Goal: Task Accomplishment & Management: Complete application form

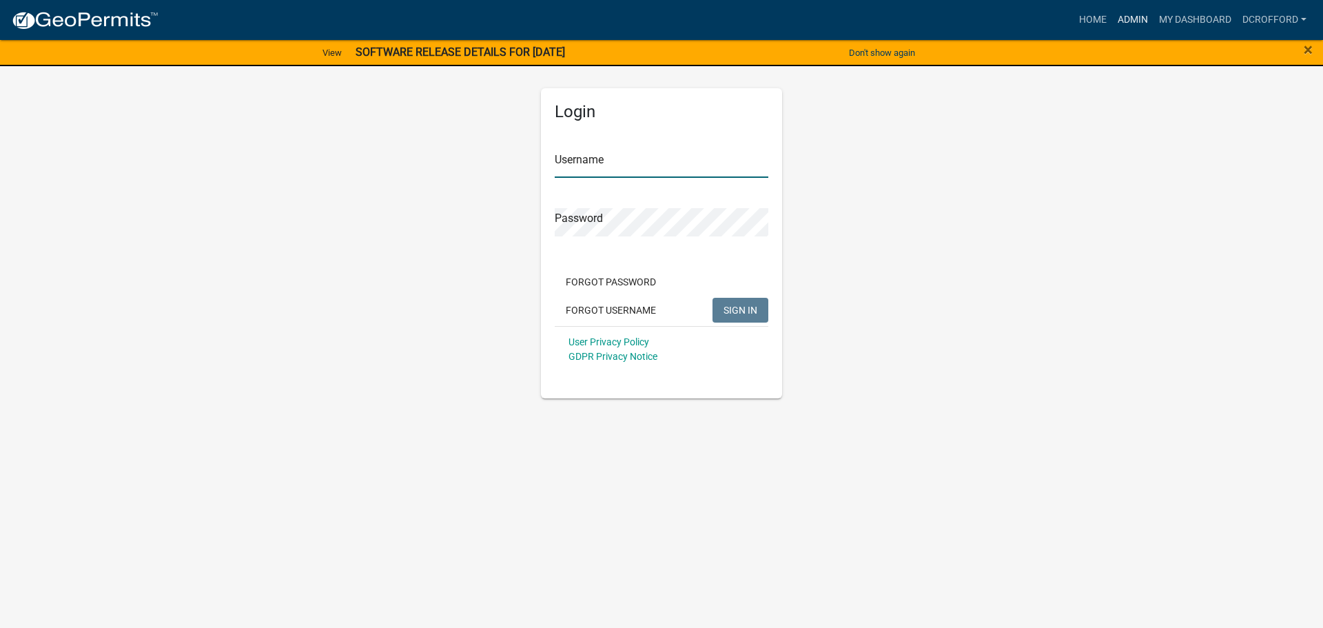
type input "dcrofford"
click at [1127, 11] on link "Admin" at bounding box center [1132, 20] width 41 height 26
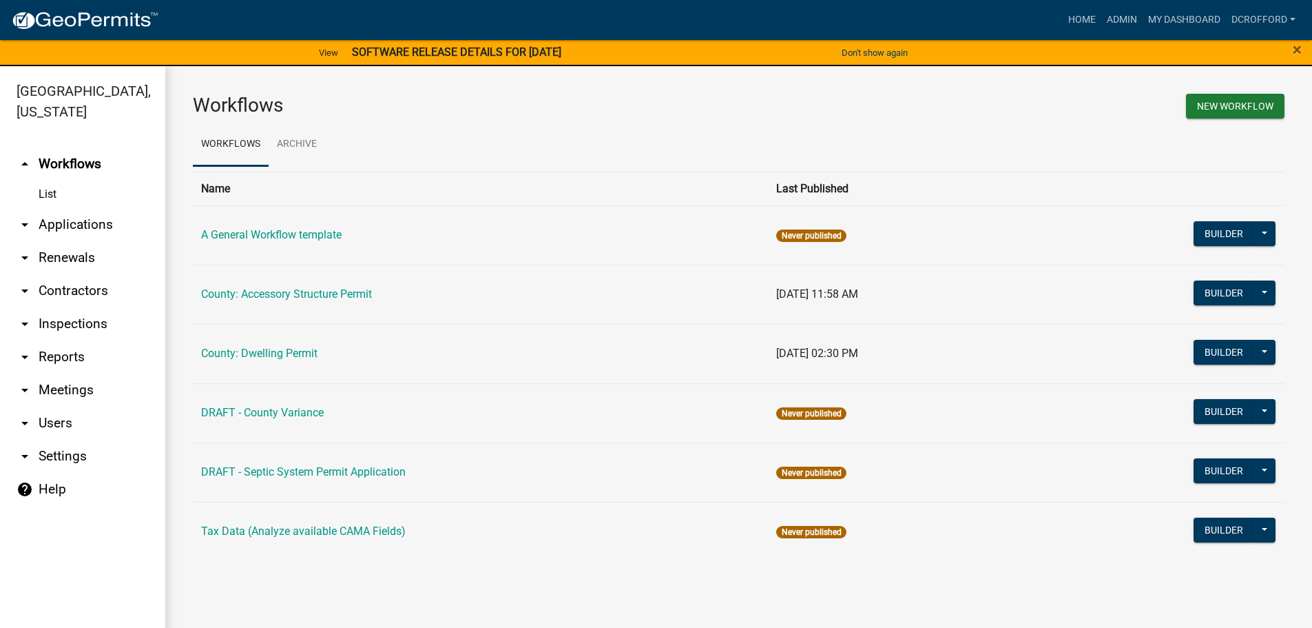
click at [64, 216] on link "arrow_drop_down Applications" at bounding box center [82, 224] width 165 height 33
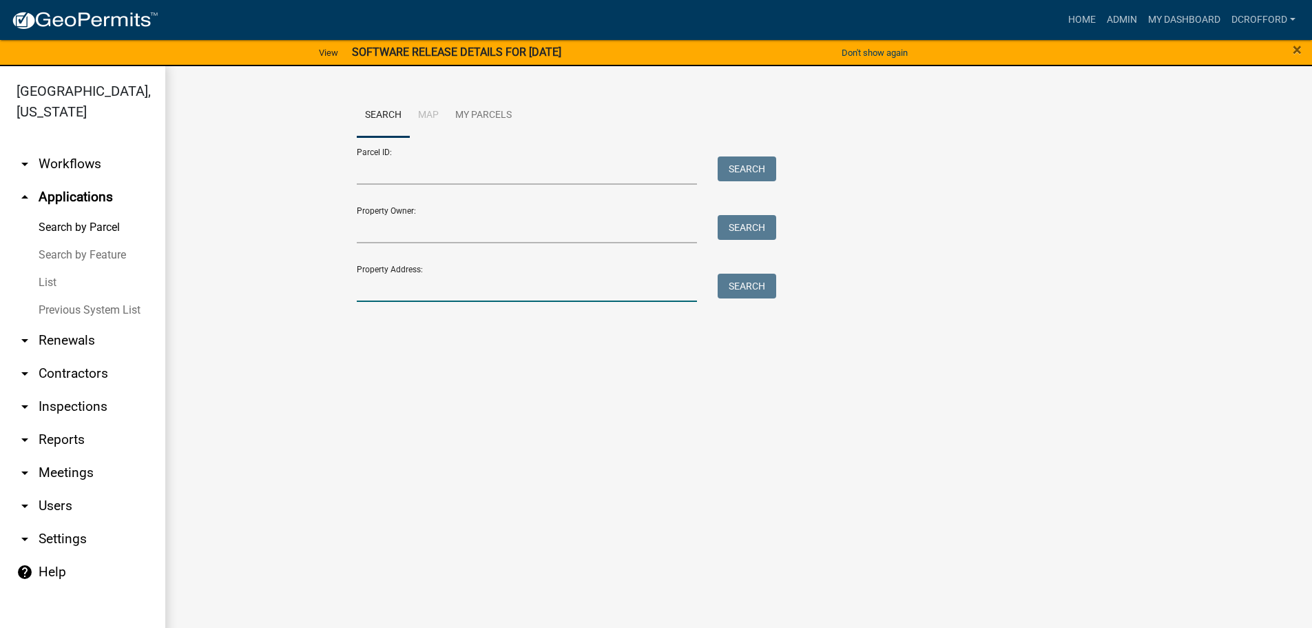
click at [412, 282] on input "Property Address:" at bounding box center [527, 287] width 341 height 28
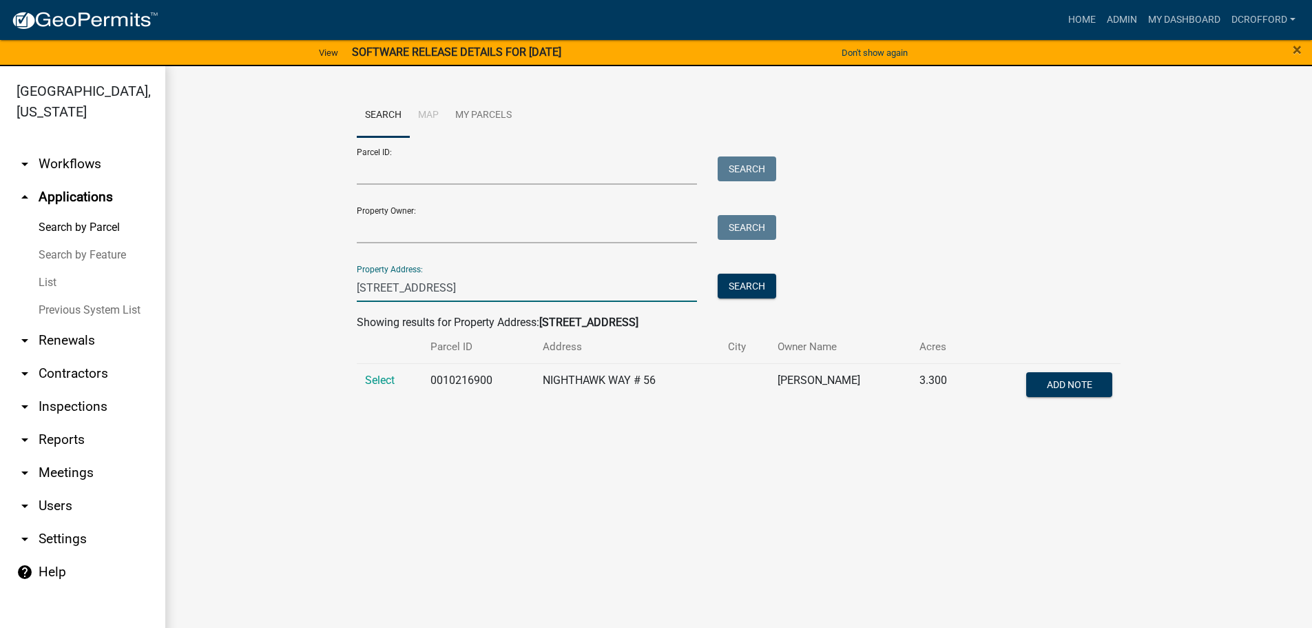
type input "56 nighthawk way"
click at [396, 380] on td "Select" at bounding box center [390, 385] width 66 height 45
click at [383, 380] on span "Select" at bounding box center [380, 379] width 30 height 13
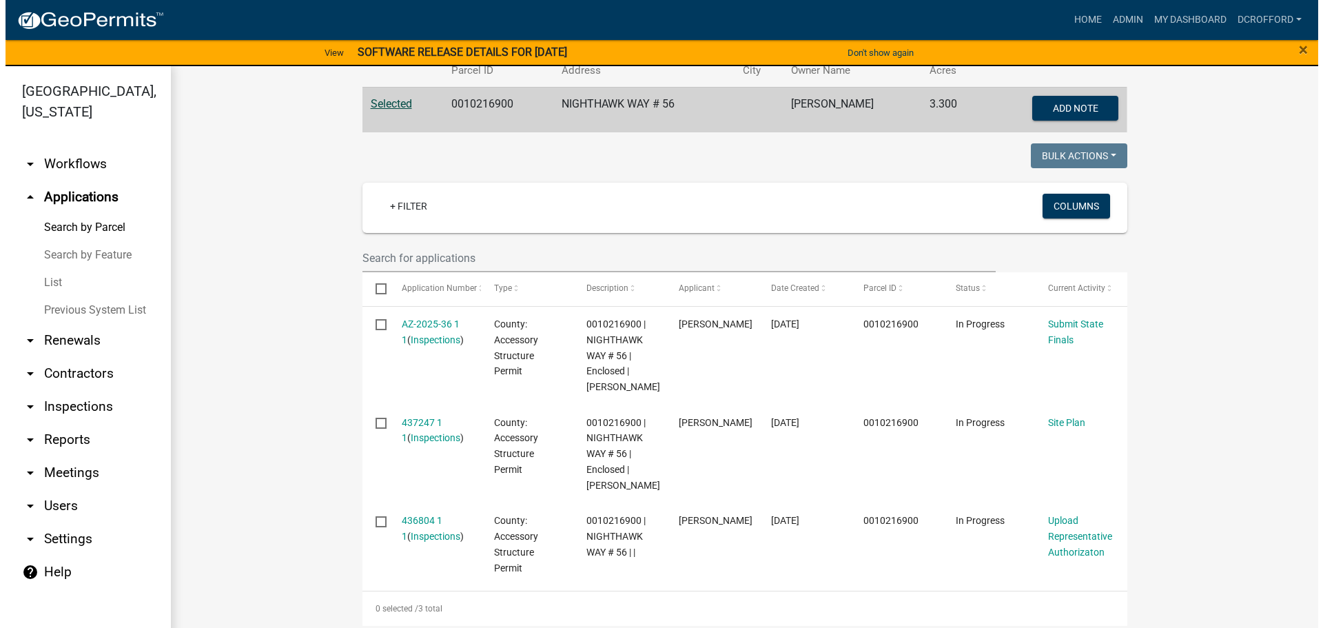
scroll to position [276, 0]
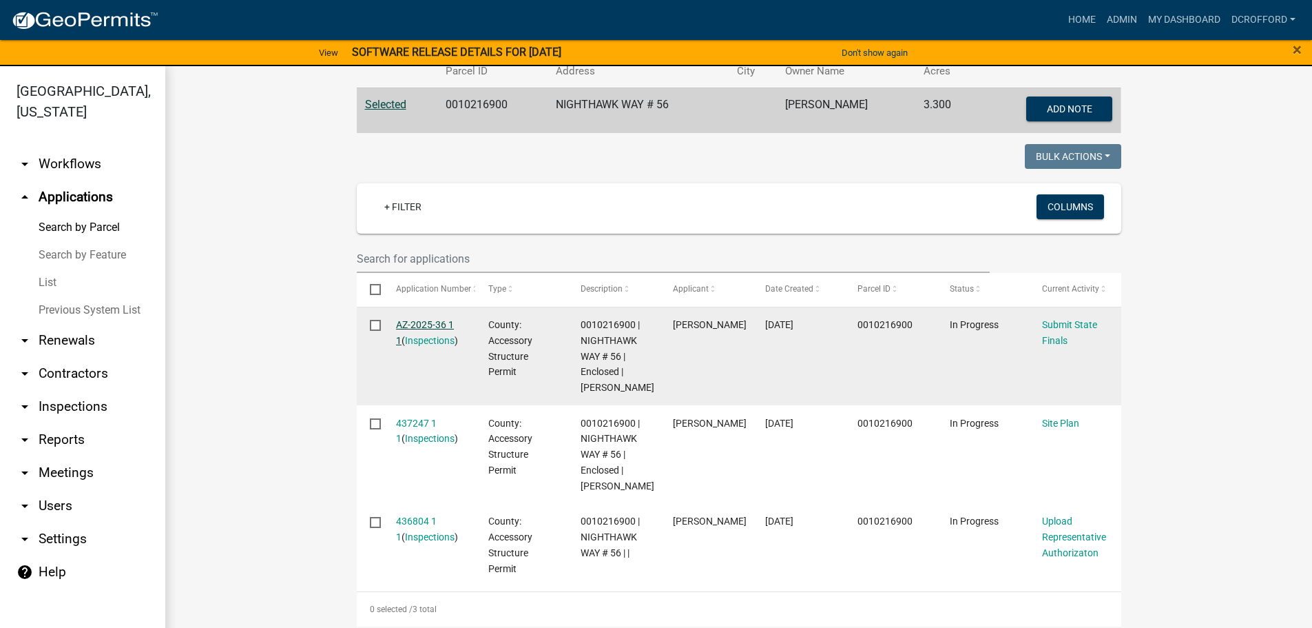
click at [412, 324] on link "AZ-2025-36 1 1" at bounding box center [425, 332] width 58 height 27
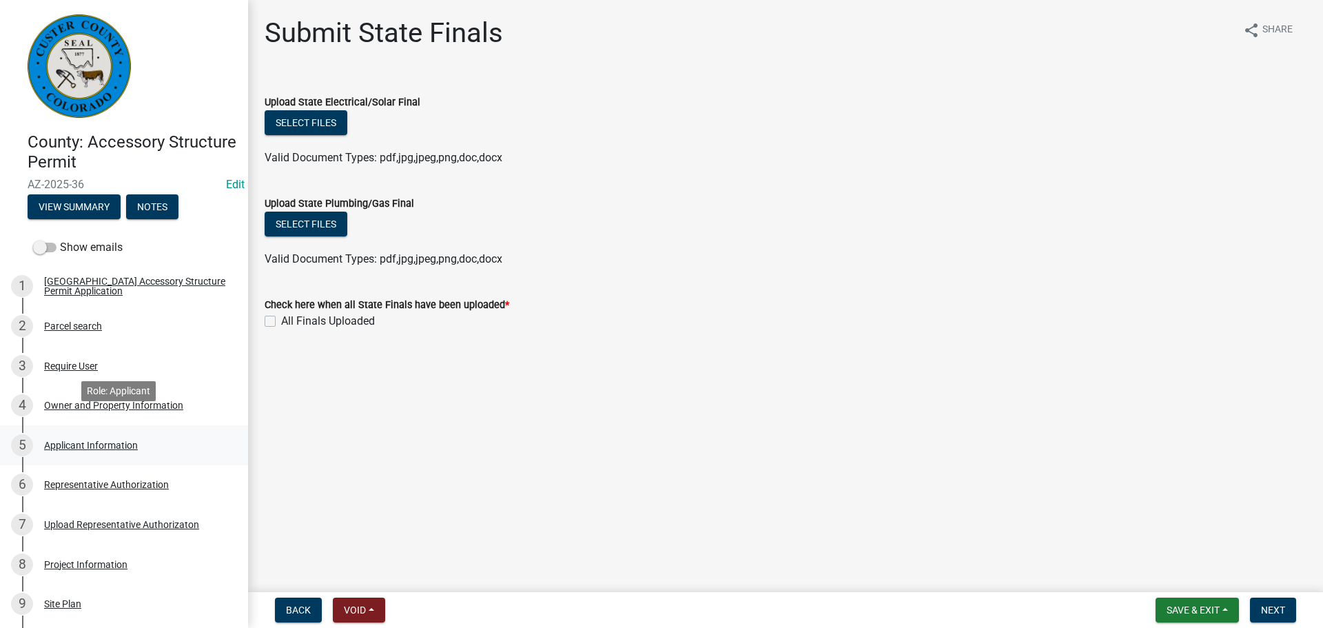
scroll to position [69, 0]
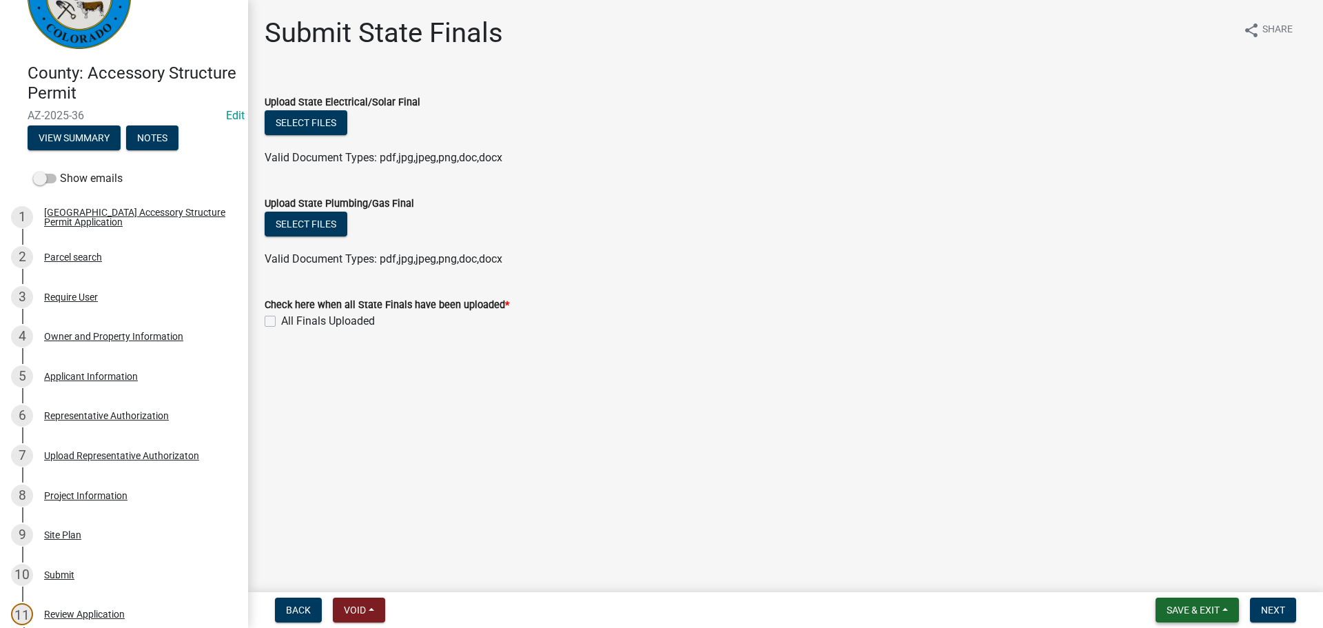
drag, startPoint x: 1203, startPoint y: 615, endPoint x: 1080, endPoint y: 566, distance: 132.7
click at [1199, 612] on span "Save & Exit" at bounding box center [1192, 609] width 53 height 11
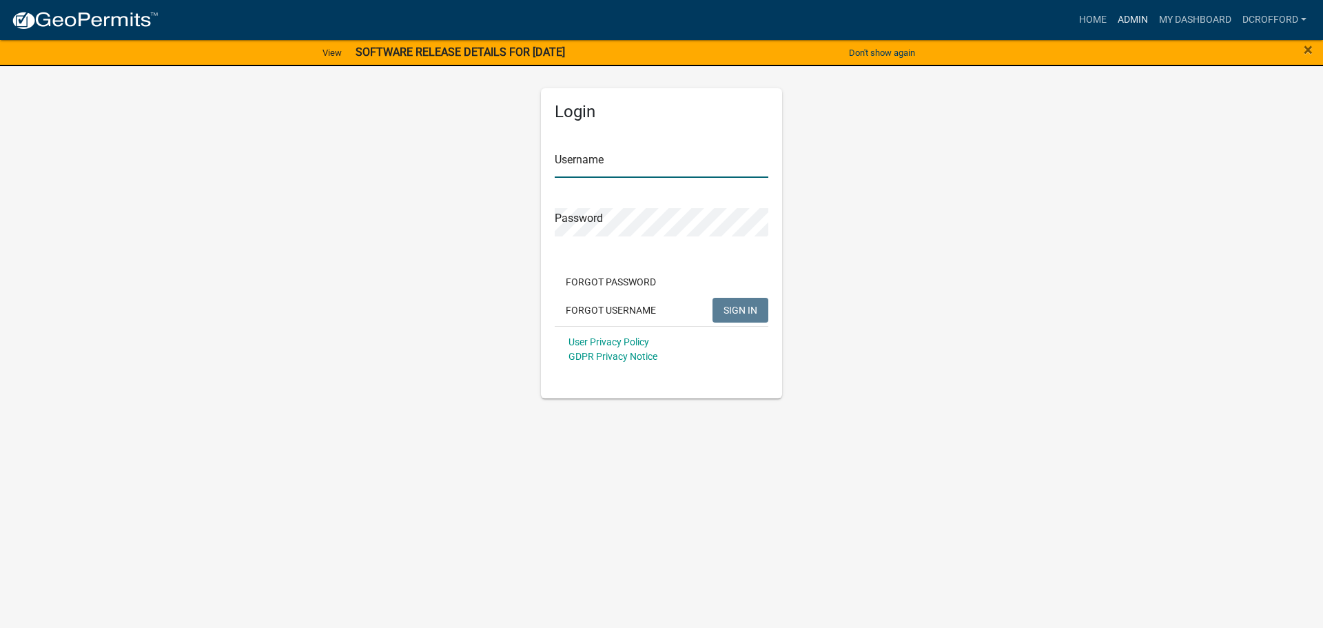
type input "dcrofford"
click at [1119, 26] on link "Admin" at bounding box center [1132, 20] width 41 height 26
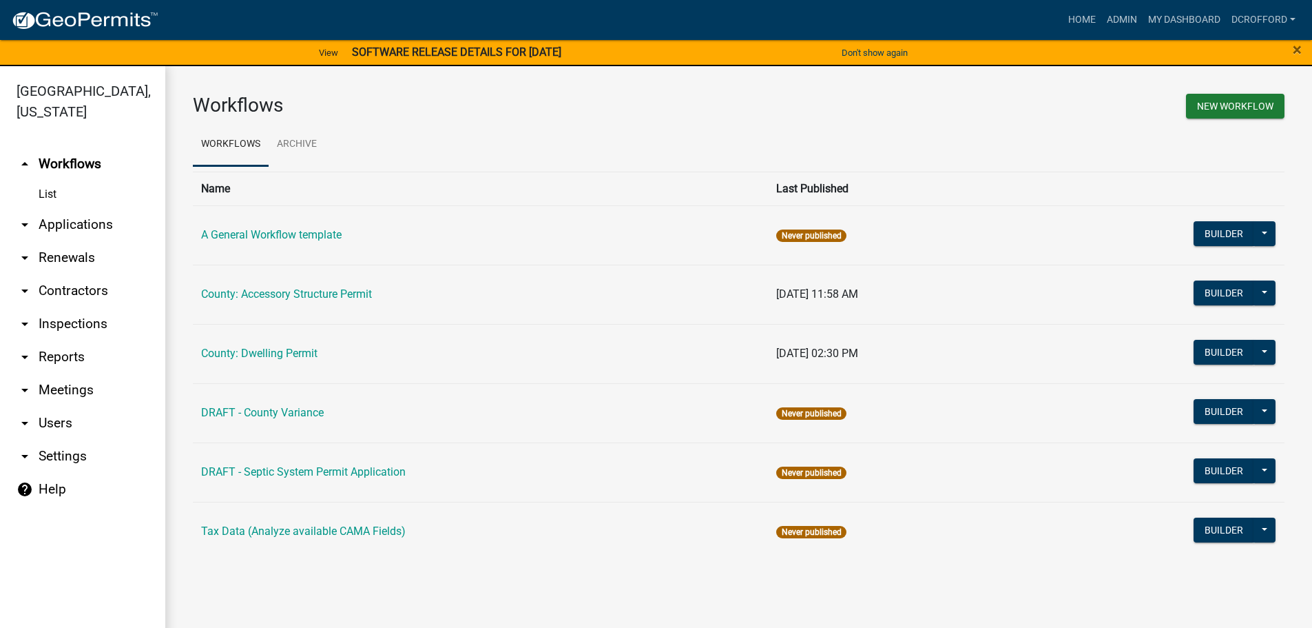
click at [74, 225] on link "arrow_drop_down Applications" at bounding box center [82, 224] width 165 height 33
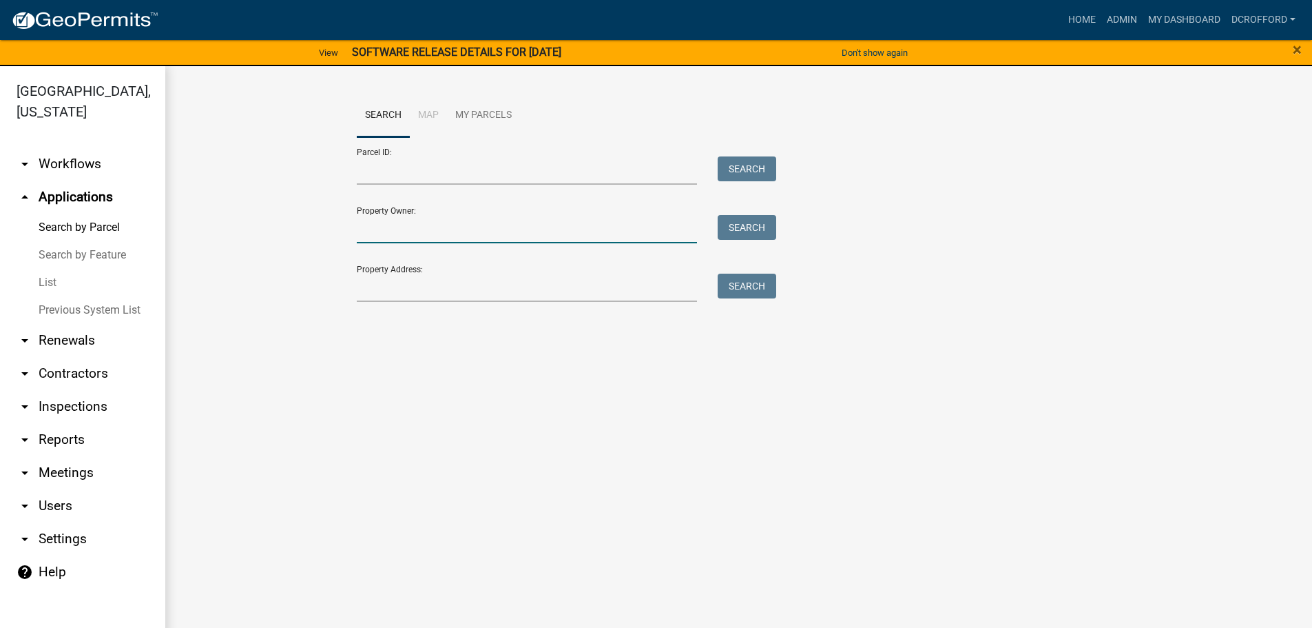
click at [414, 228] on input "Property Owner:" at bounding box center [527, 229] width 341 height 28
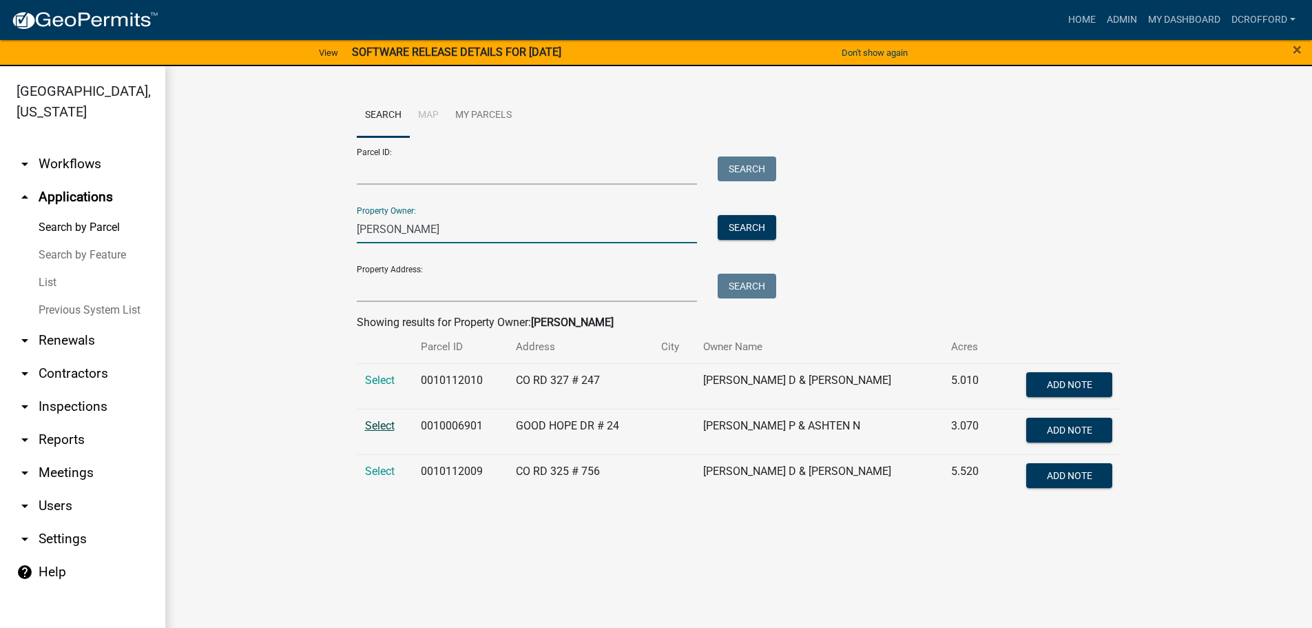
type input "[PERSON_NAME]"
click at [384, 424] on span "Select" at bounding box center [380, 425] width 30 height 13
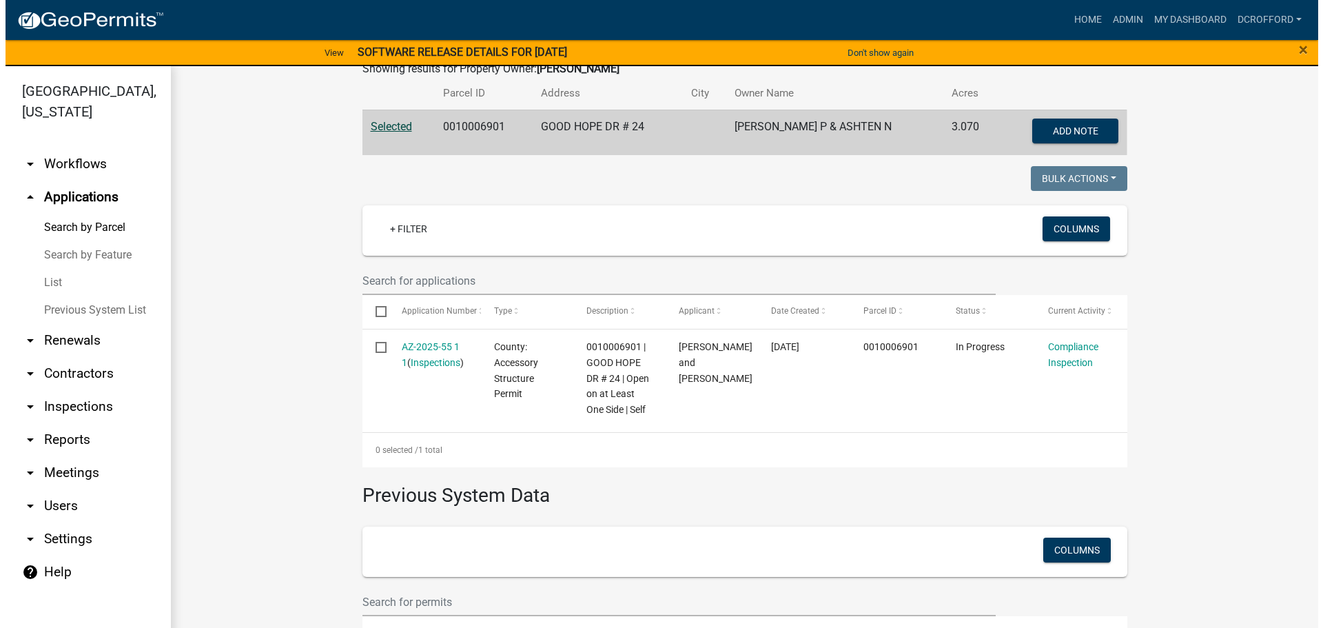
scroll to position [357, 0]
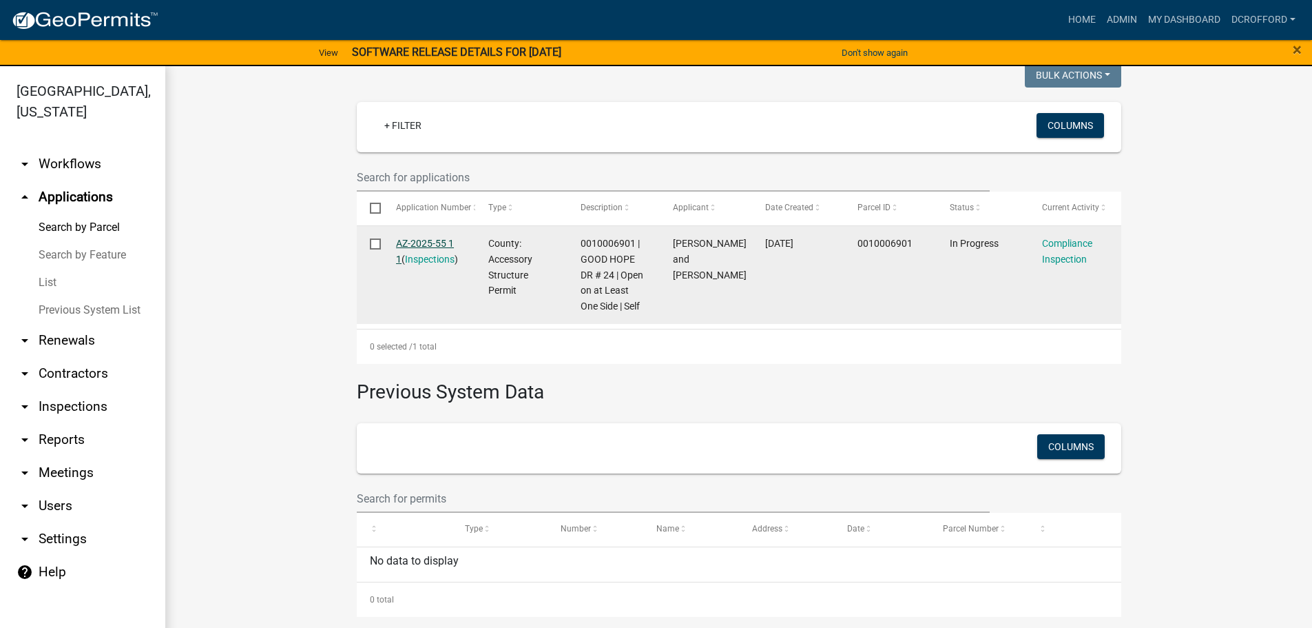
click at [416, 242] on link "AZ-2025-55 1 1" at bounding box center [425, 251] width 58 height 27
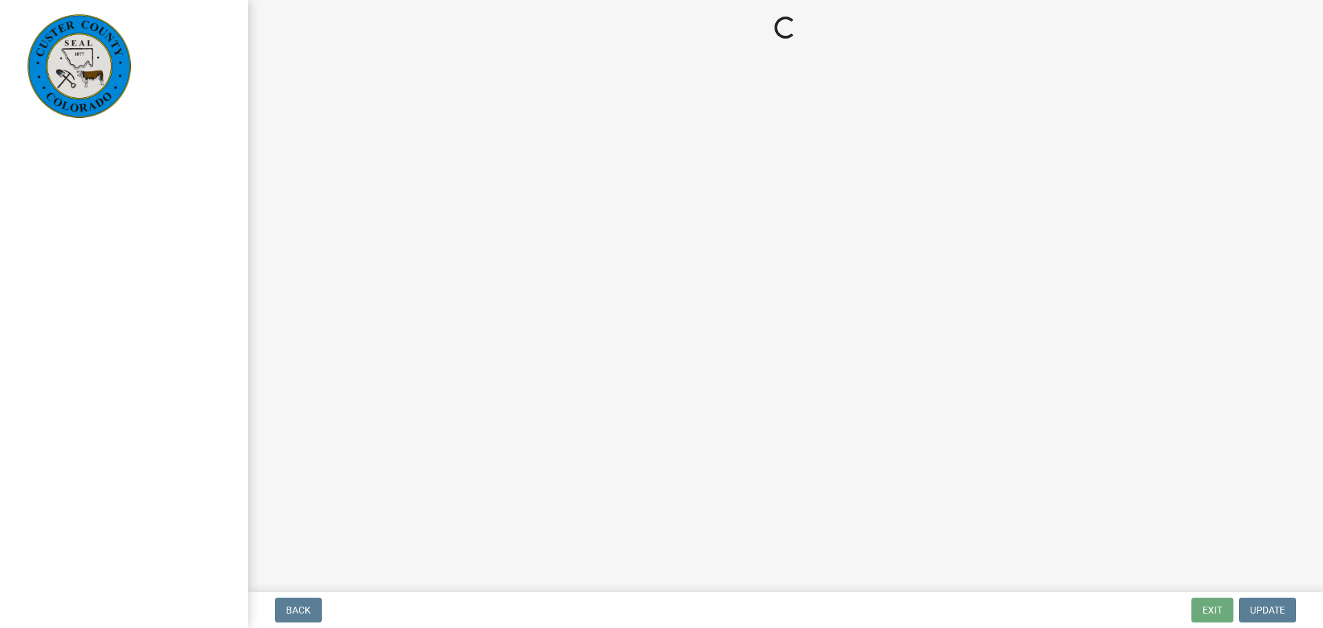
select select "cd09b013-b94f-4524-a046-a3f04ce1867e"
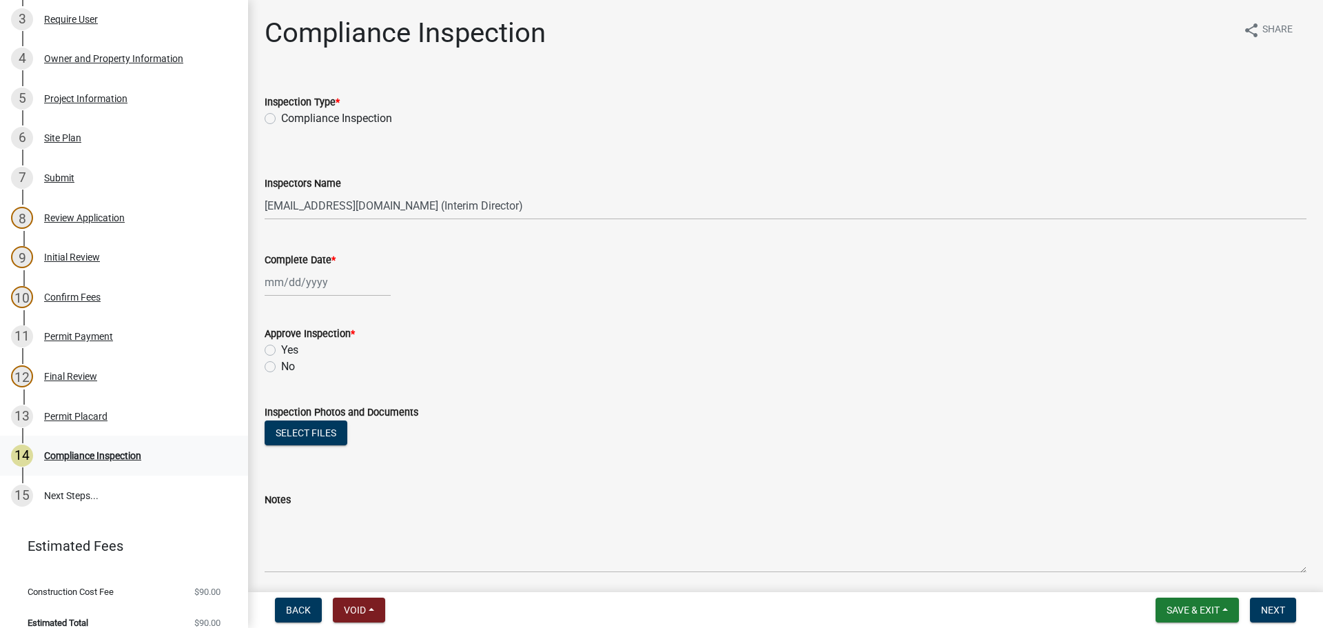
scroll to position [362, 0]
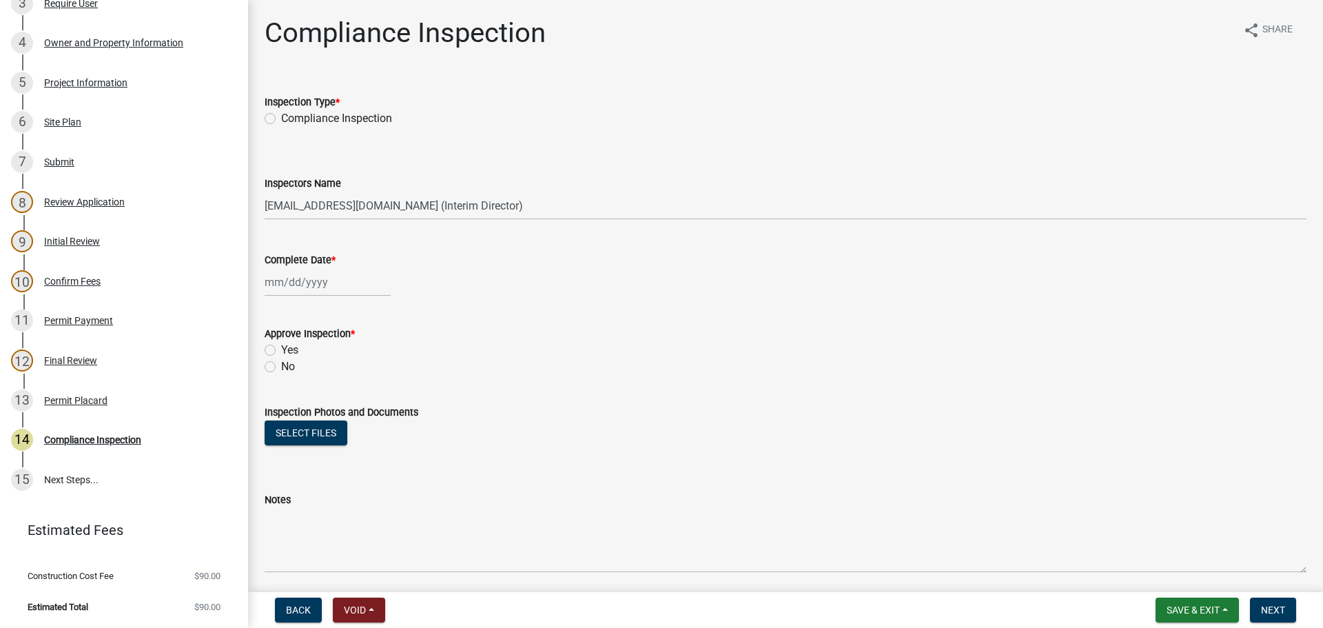
click at [279, 121] on div "Compliance Inspection" at bounding box center [786, 118] width 1042 height 17
click at [281, 120] on label "Compliance Inspection" at bounding box center [336, 118] width 111 height 17
click at [281, 119] on input "Compliance Inspection" at bounding box center [285, 114] width 9 height 9
radio input "true"
click at [313, 282] on div at bounding box center [328, 282] width 126 height 28
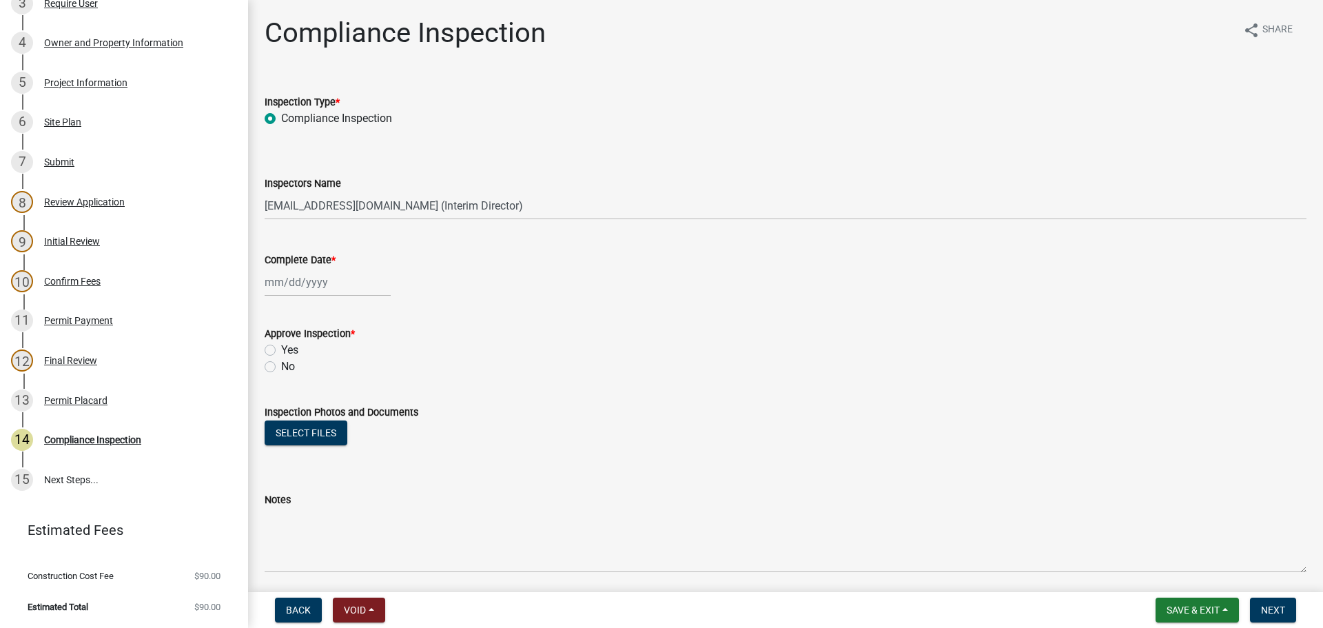
select select "9"
select select "2025"
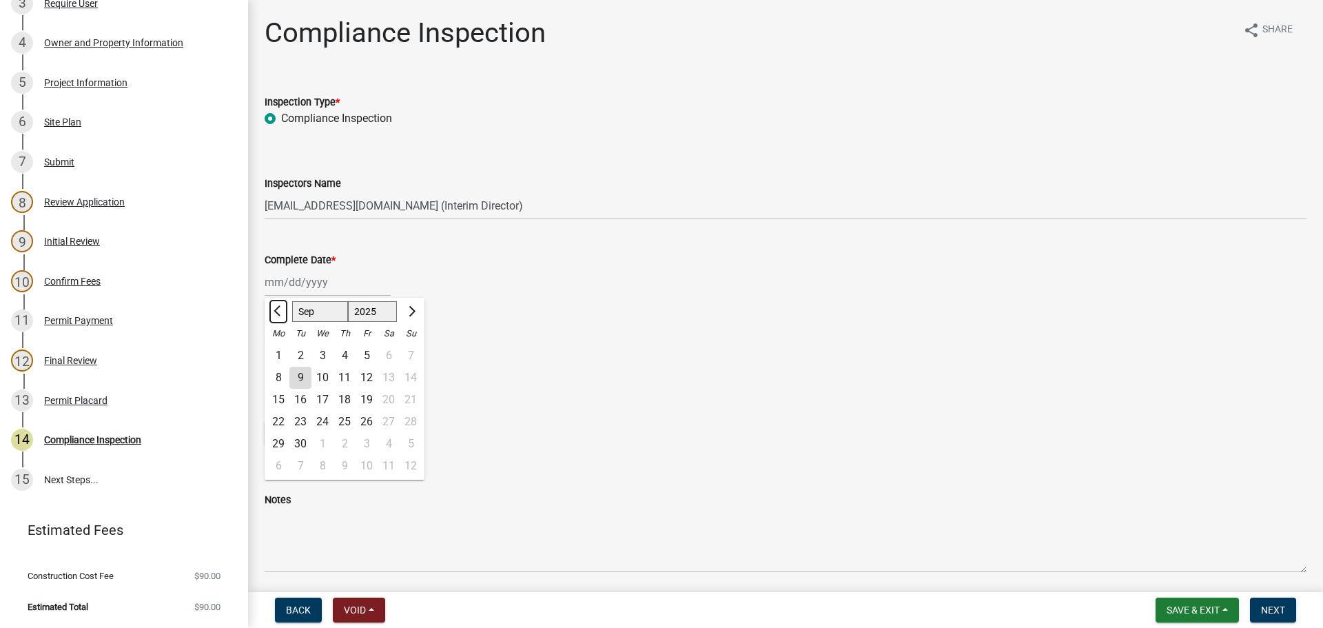
click at [281, 314] on button "Previous month" at bounding box center [278, 311] width 17 height 22
select select "8"
click at [305, 445] on div "26" at bounding box center [300, 444] width 22 height 22
type input "[DATE]"
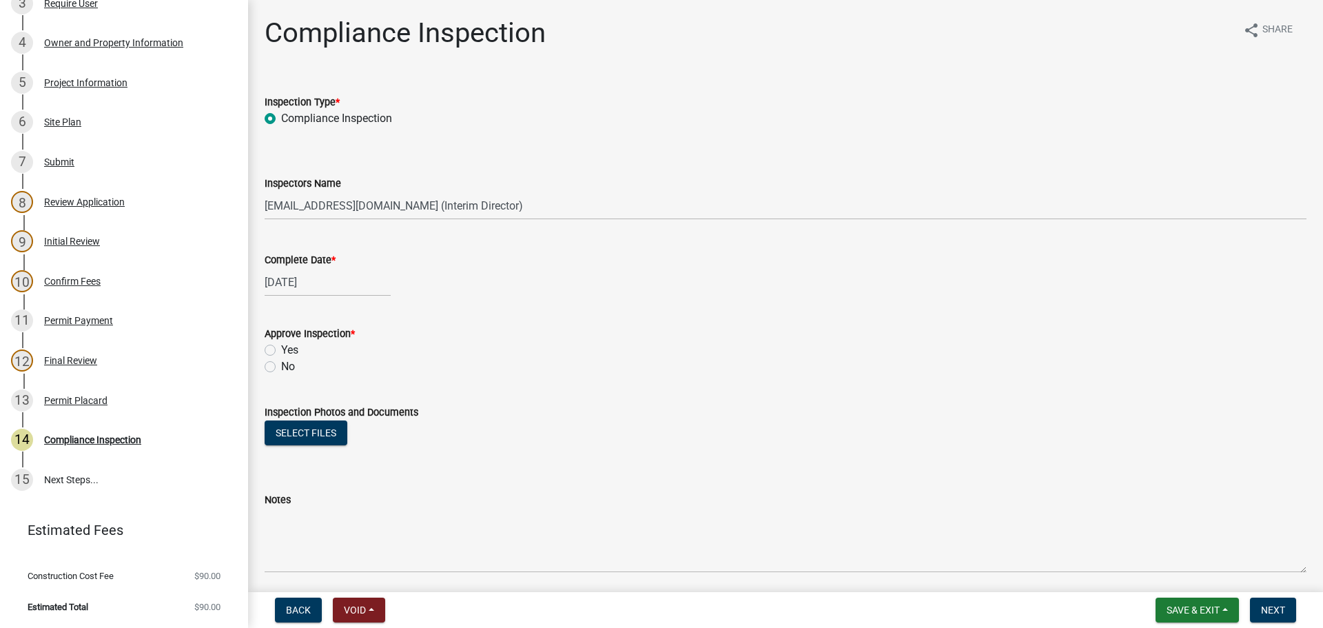
click at [281, 349] on label "Yes" at bounding box center [289, 350] width 17 height 17
click at [281, 349] on input "Yes" at bounding box center [285, 346] width 9 height 9
radio input "true"
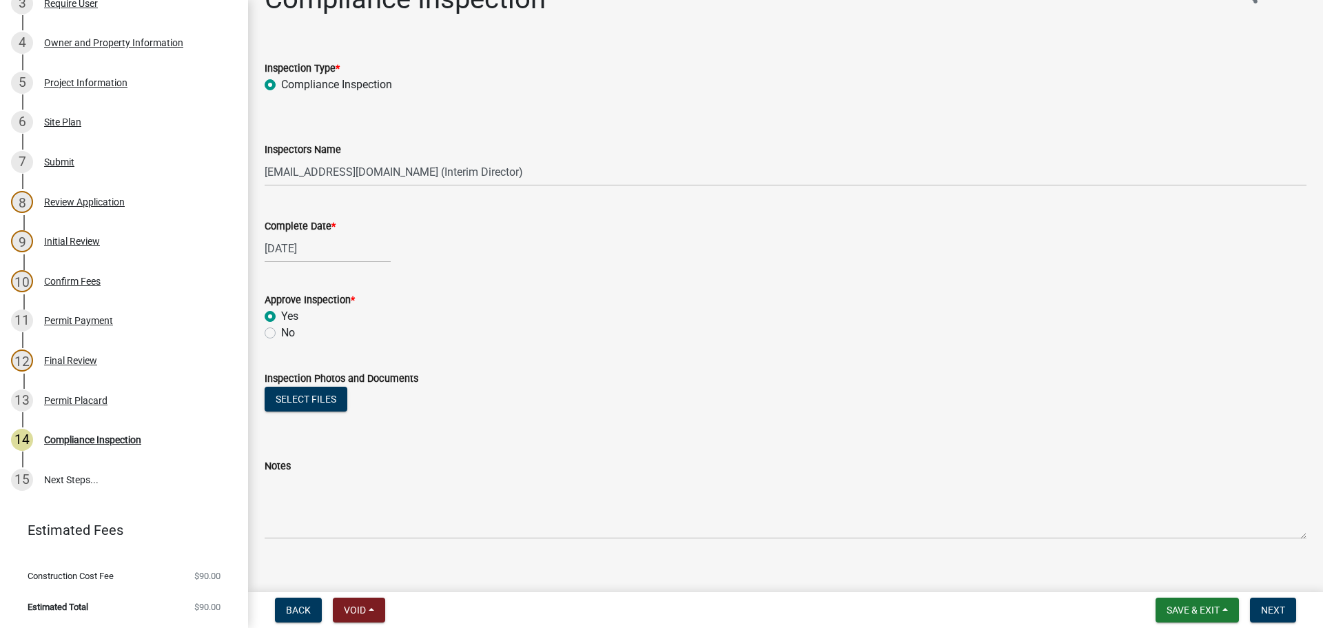
scroll to position [51, 0]
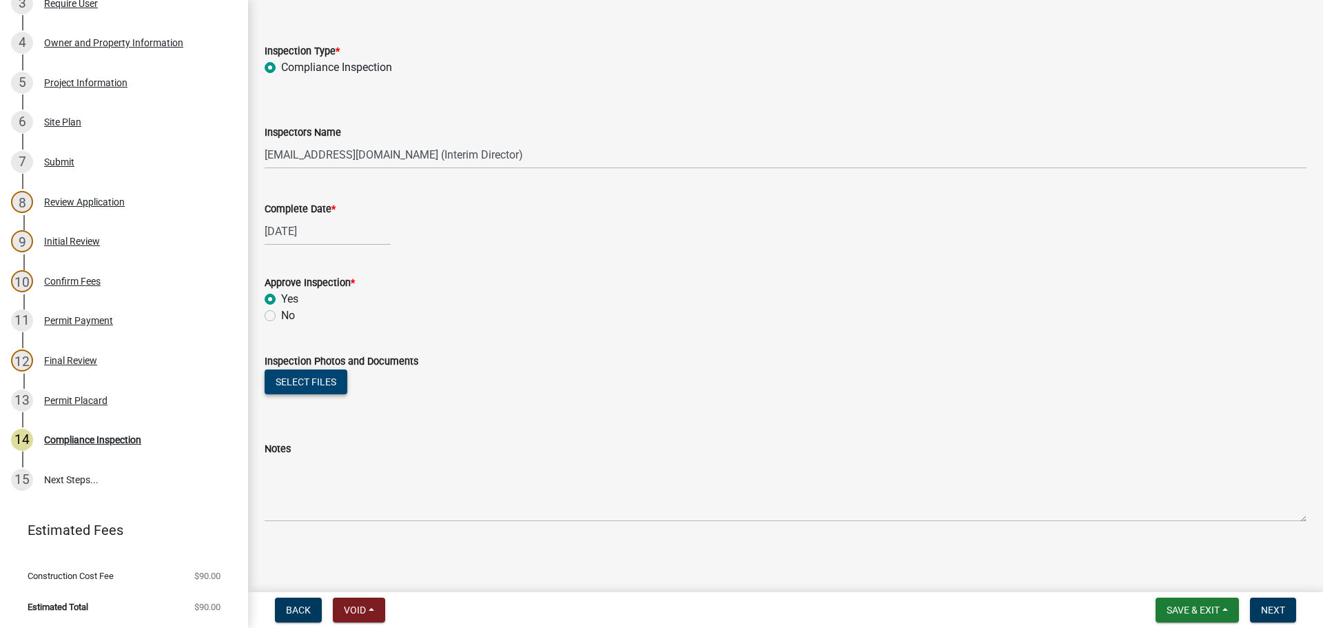
click at [300, 385] on button "Select files" at bounding box center [306, 381] width 83 height 25
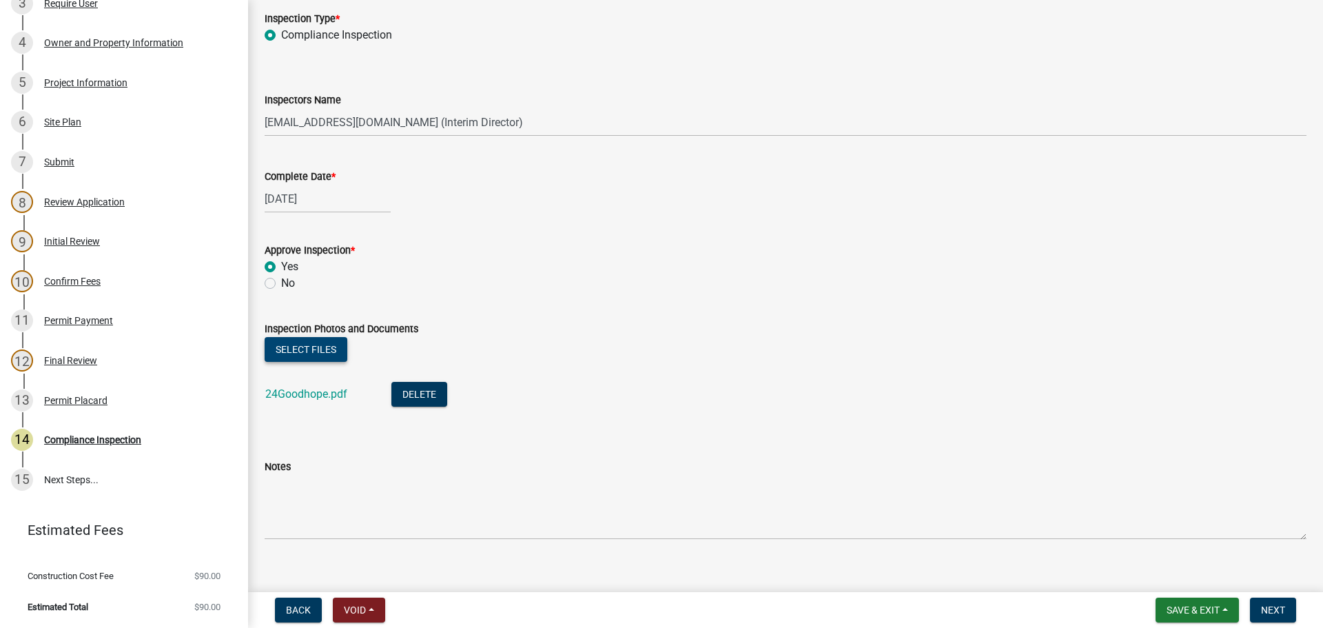
scroll to position [101, 0]
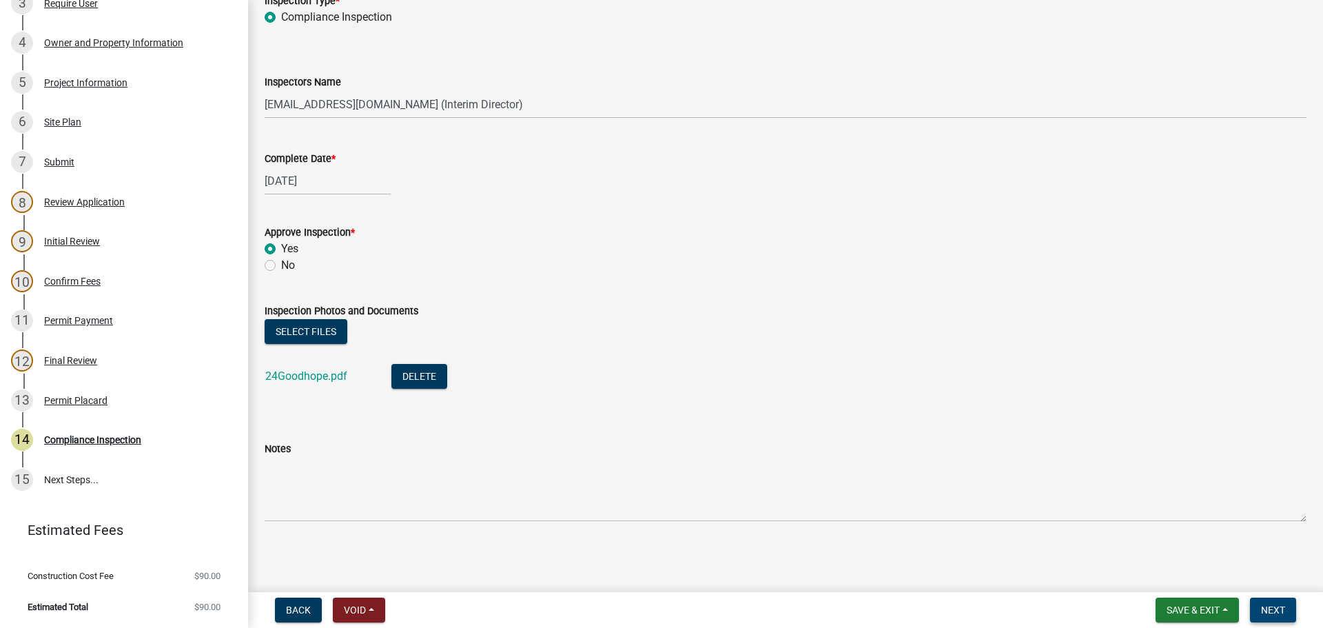
click at [1287, 602] on button "Next" at bounding box center [1273, 609] width 46 height 25
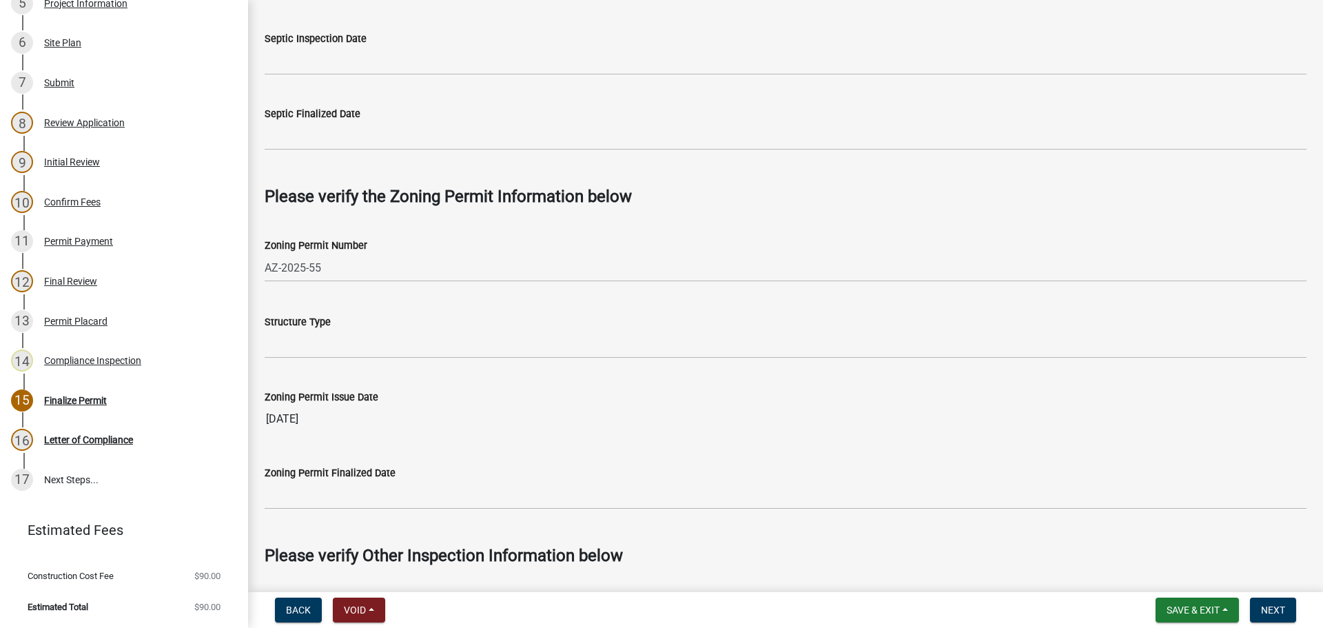
scroll to position [758, 0]
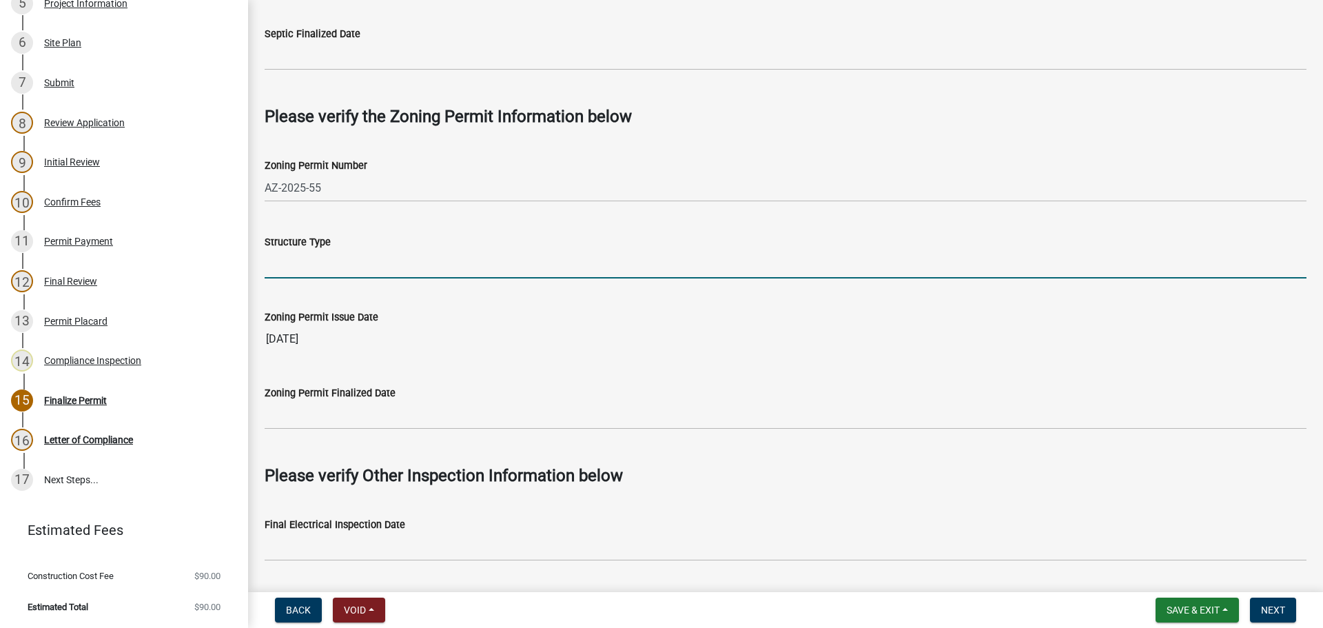
click at [340, 270] on input "Structure Type" at bounding box center [786, 264] width 1042 height 28
type input "L"
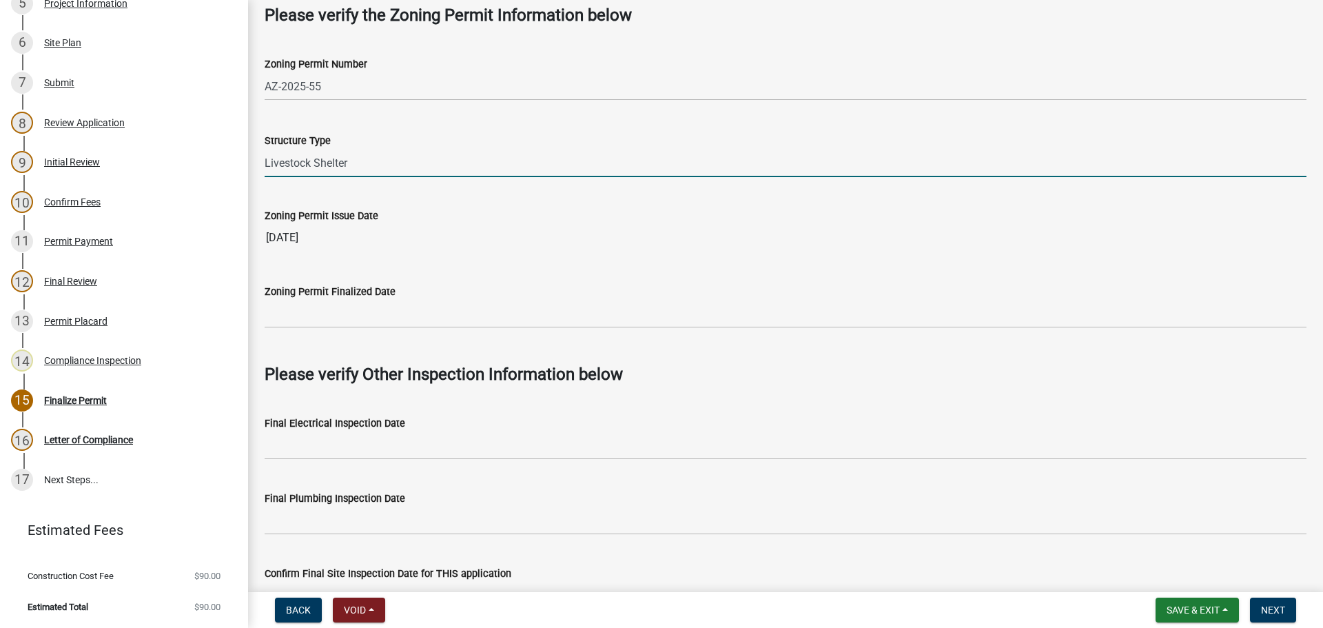
scroll to position [896, 0]
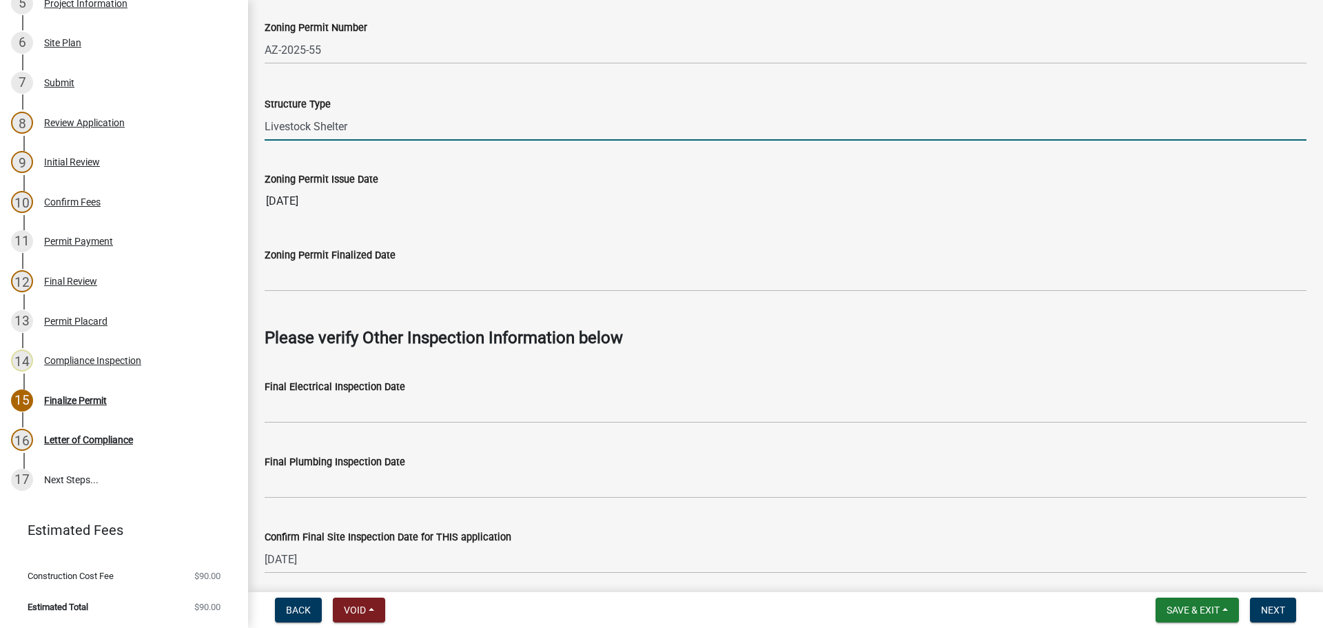
type input "Livestock Shelter"
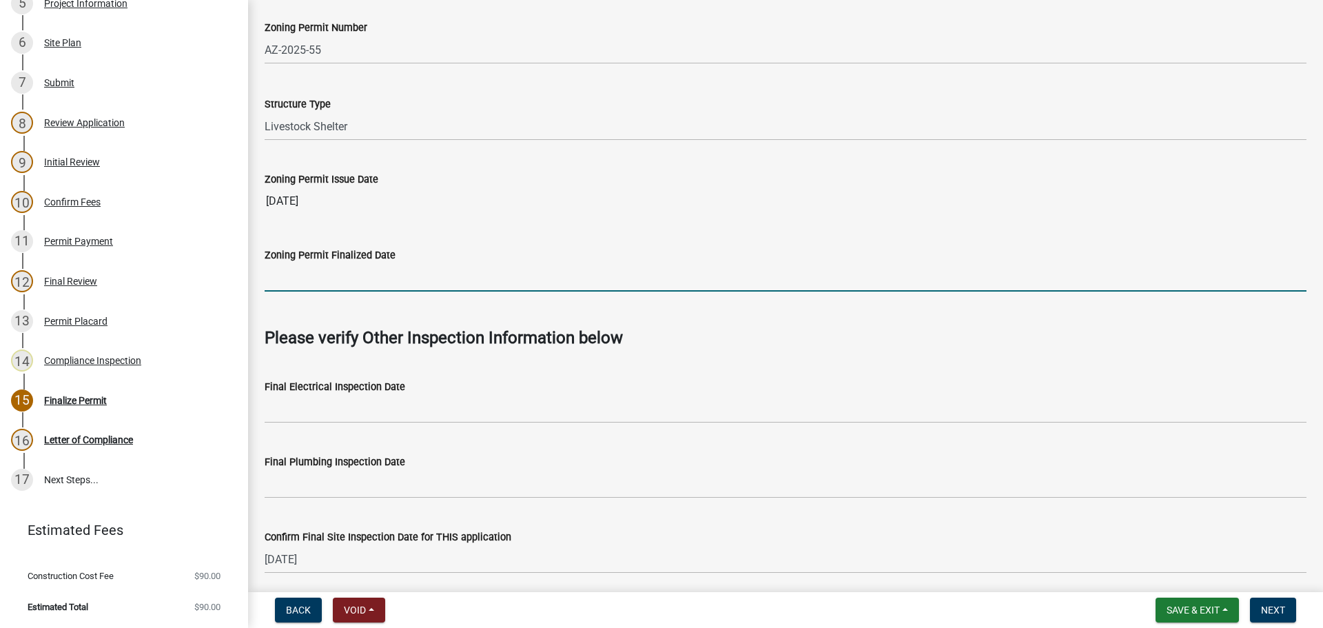
click at [323, 283] on input "Zoning Permit Finalized Date" at bounding box center [786, 277] width 1042 height 28
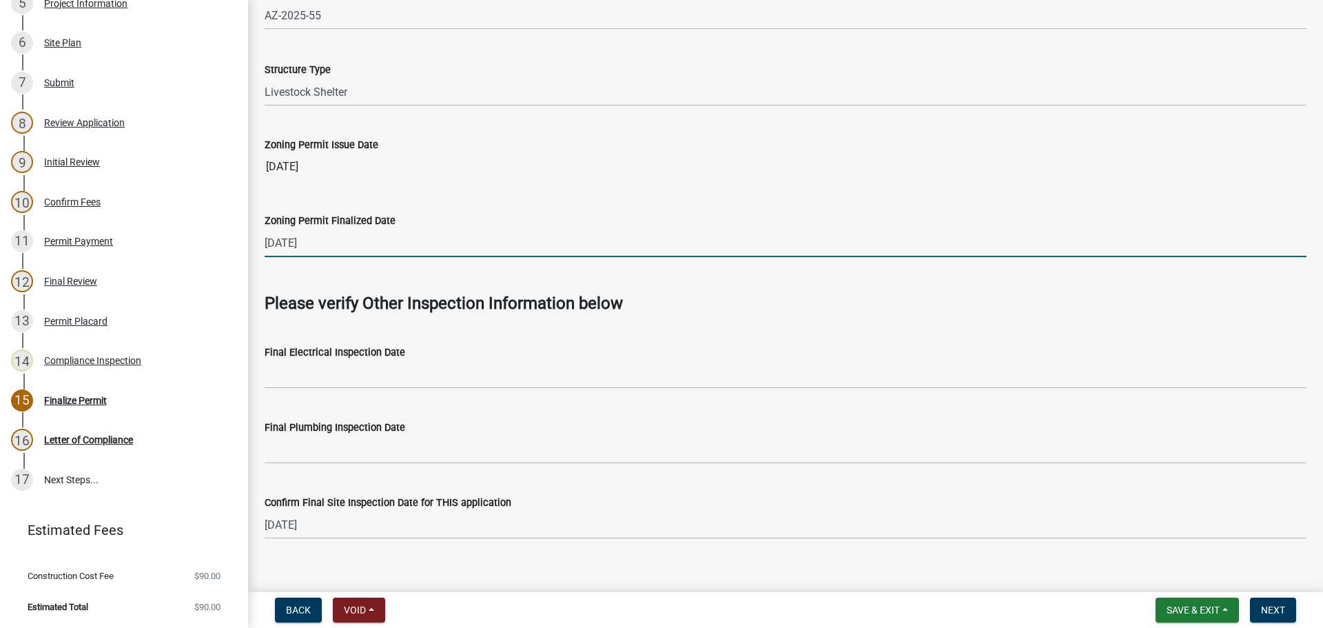
scroll to position [949, 0]
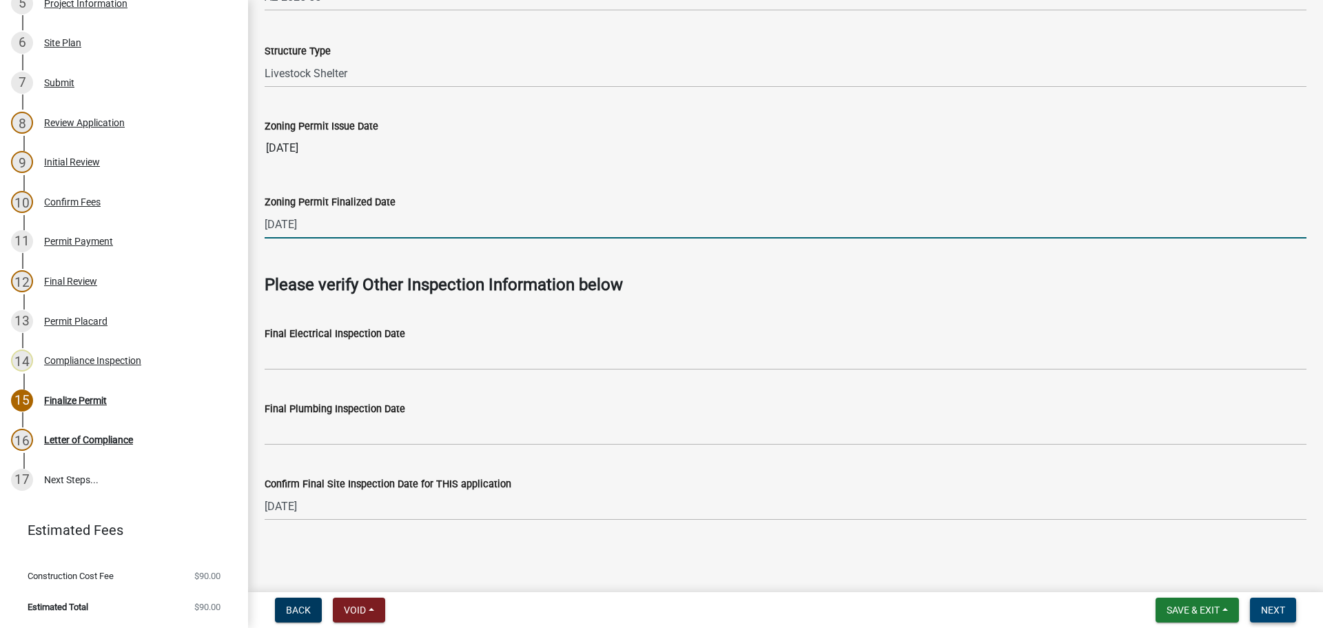
type input "[DATE]"
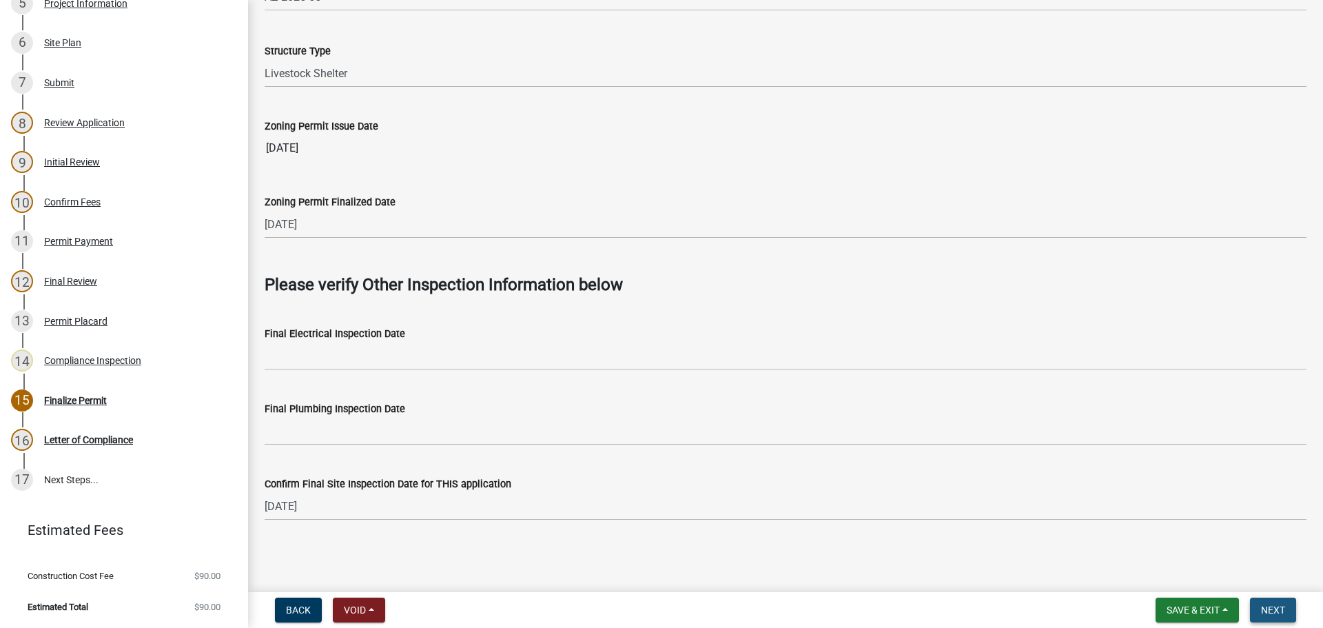
click at [1280, 614] on span "Next" at bounding box center [1273, 609] width 24 height 11
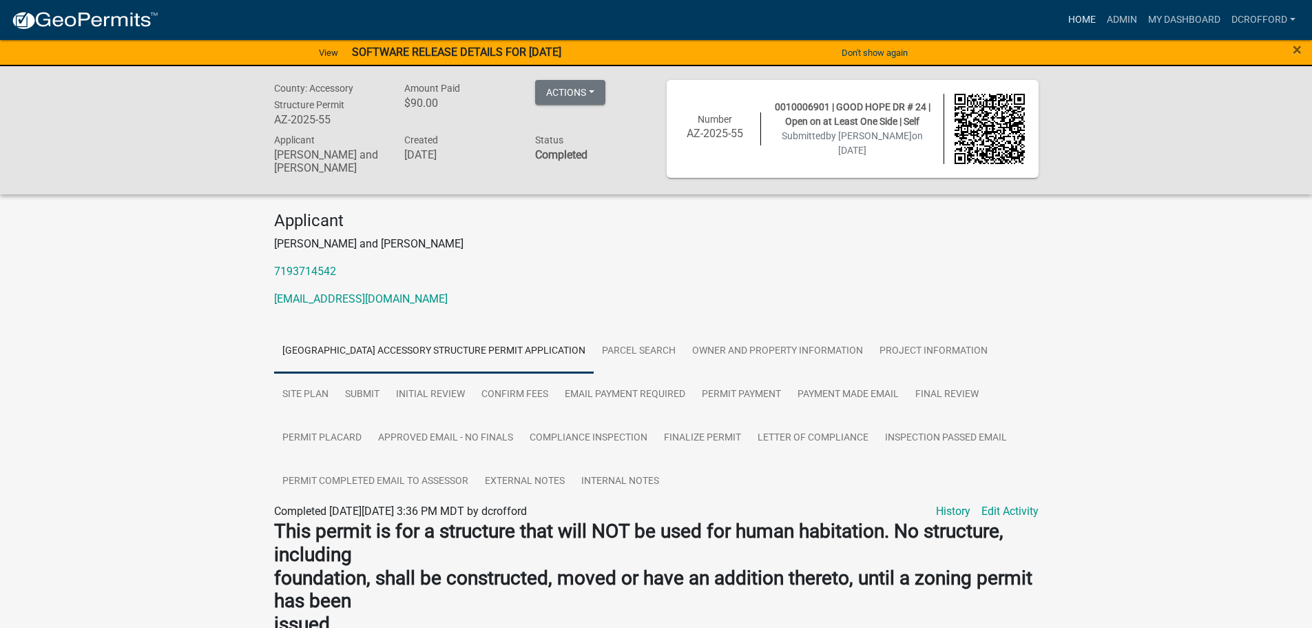
click at [1073, 23] on link "Home" at bounding box center [1082, 20] width 39 height 26
